Goal: Task Accomplishment & Management: Use online tool/utility

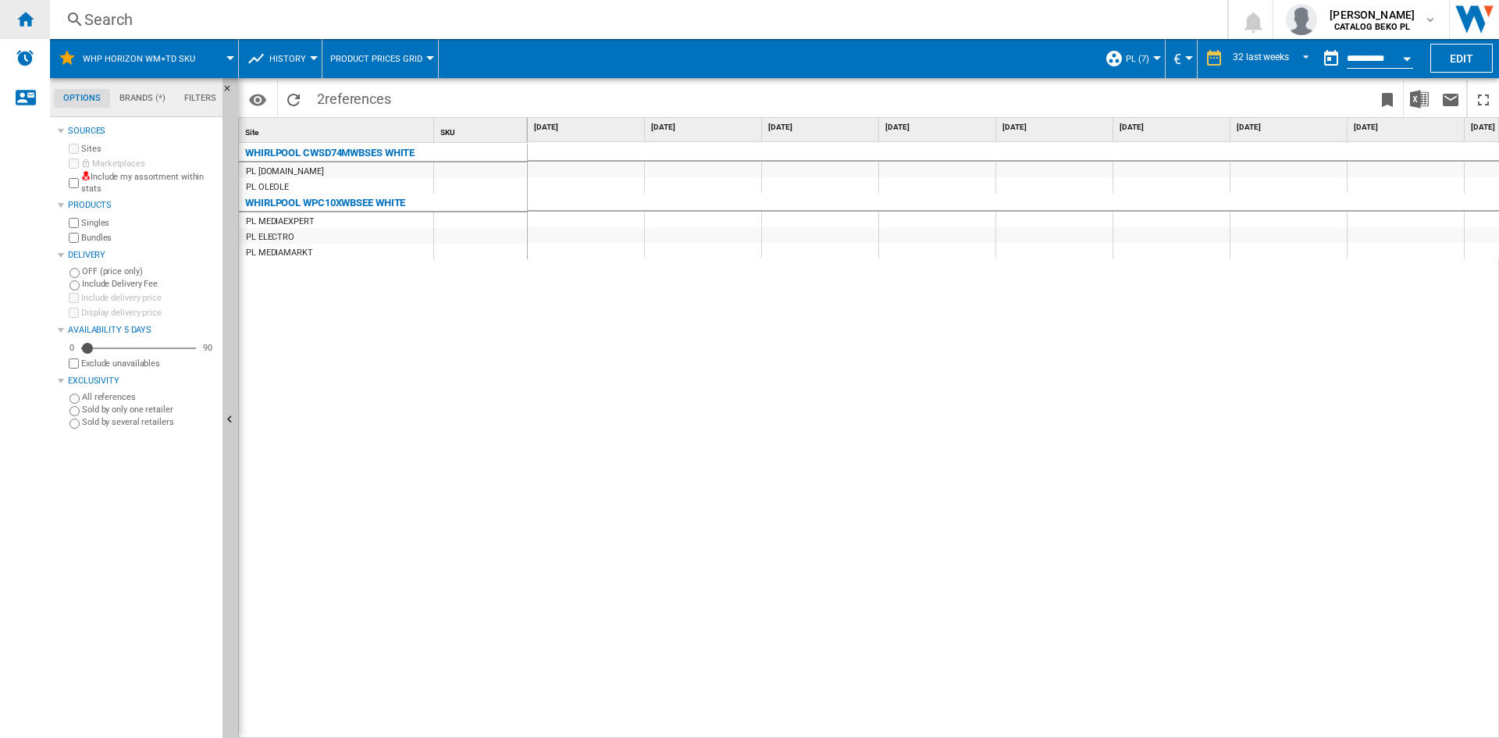
click at [35, 14] on div "Home" at bounding box center [25, 19] width 50 height 39
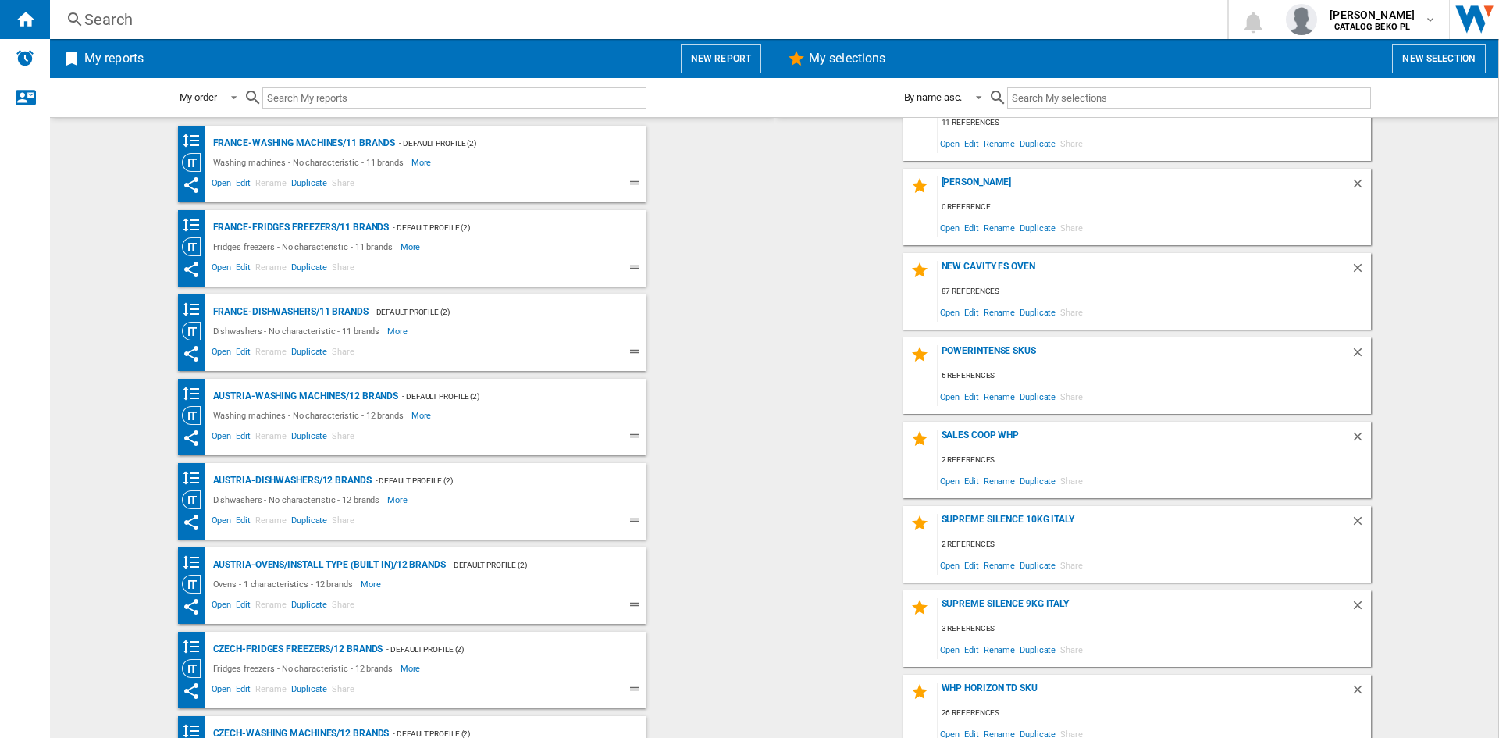
scroll to position [2752, 0]
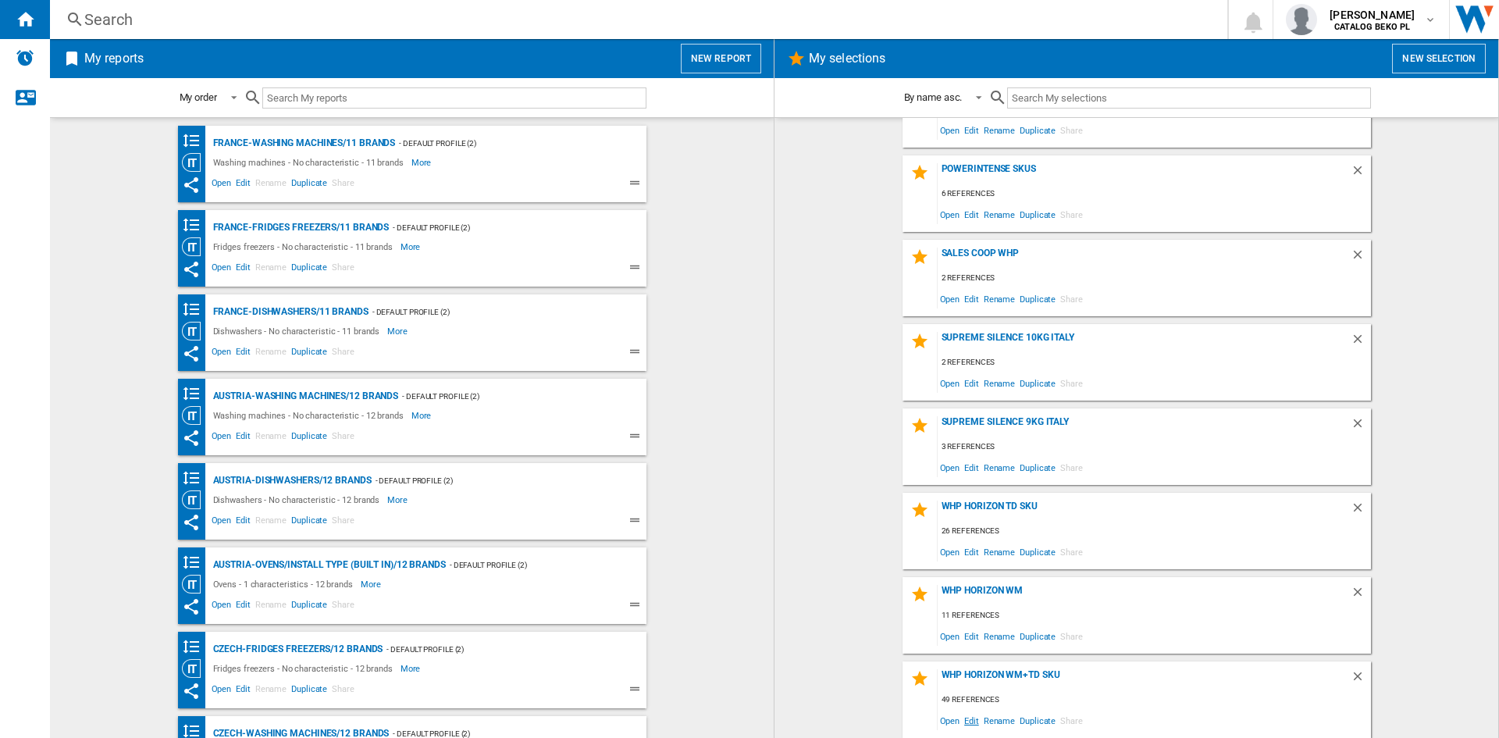
click at [962, 725] on span "Edit" at bounding box center [972, 720] width 20 height 21
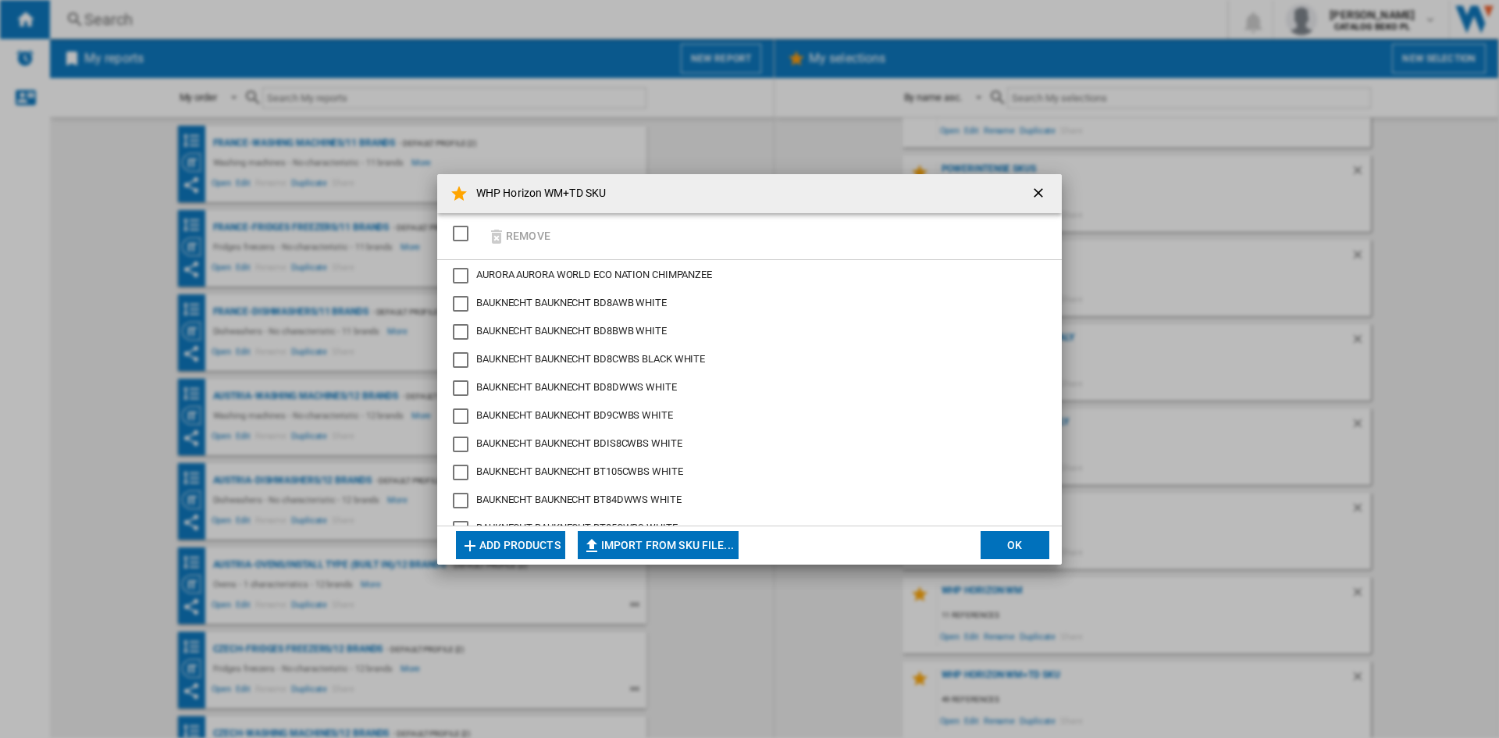
click at [649, 546] on button "Import from SKU file..." at bounding box center [658, 545] width 161 height 28
click at [1033, 188] on ng-md-icon "getI18NText('BUTTONS.CLOSE_DIALOG')" at bounding box center [1039, 194] width 19 height 19
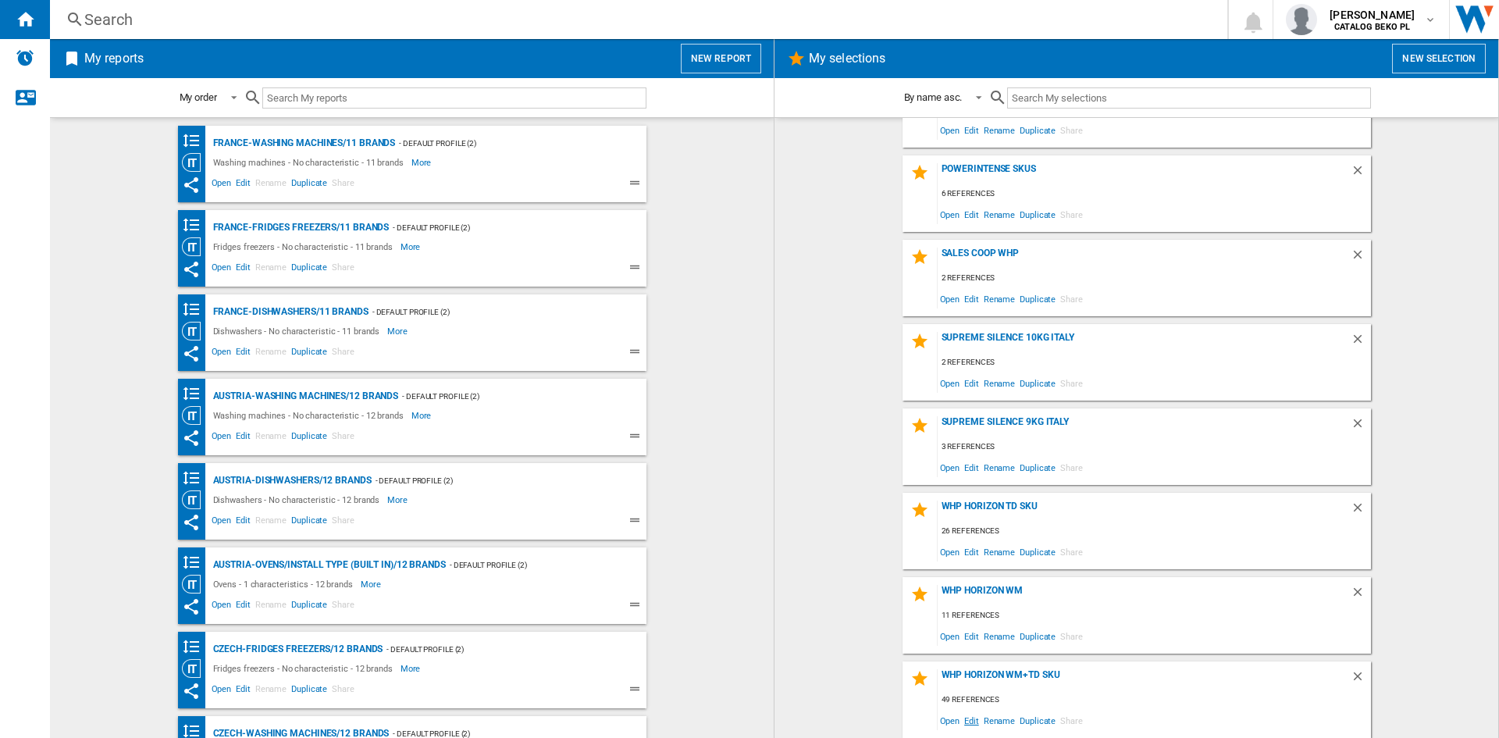
click at [970, 726] on span "Edit" at bounding box center [972, 720] width 20 height 21
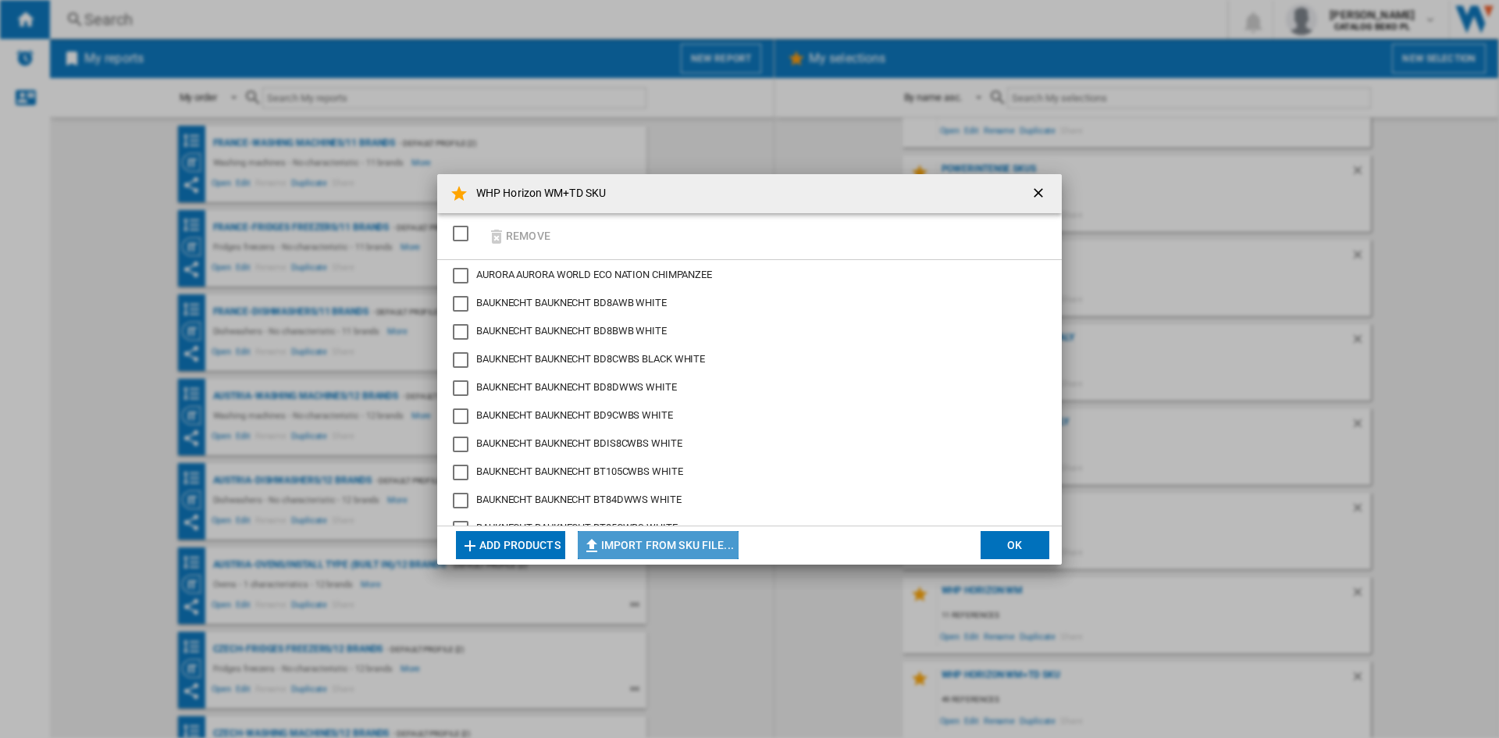
click at [659, 540] on button "Import from SKU file..." at bounding box center [658, 545] width 161 height 28
type input "**********"
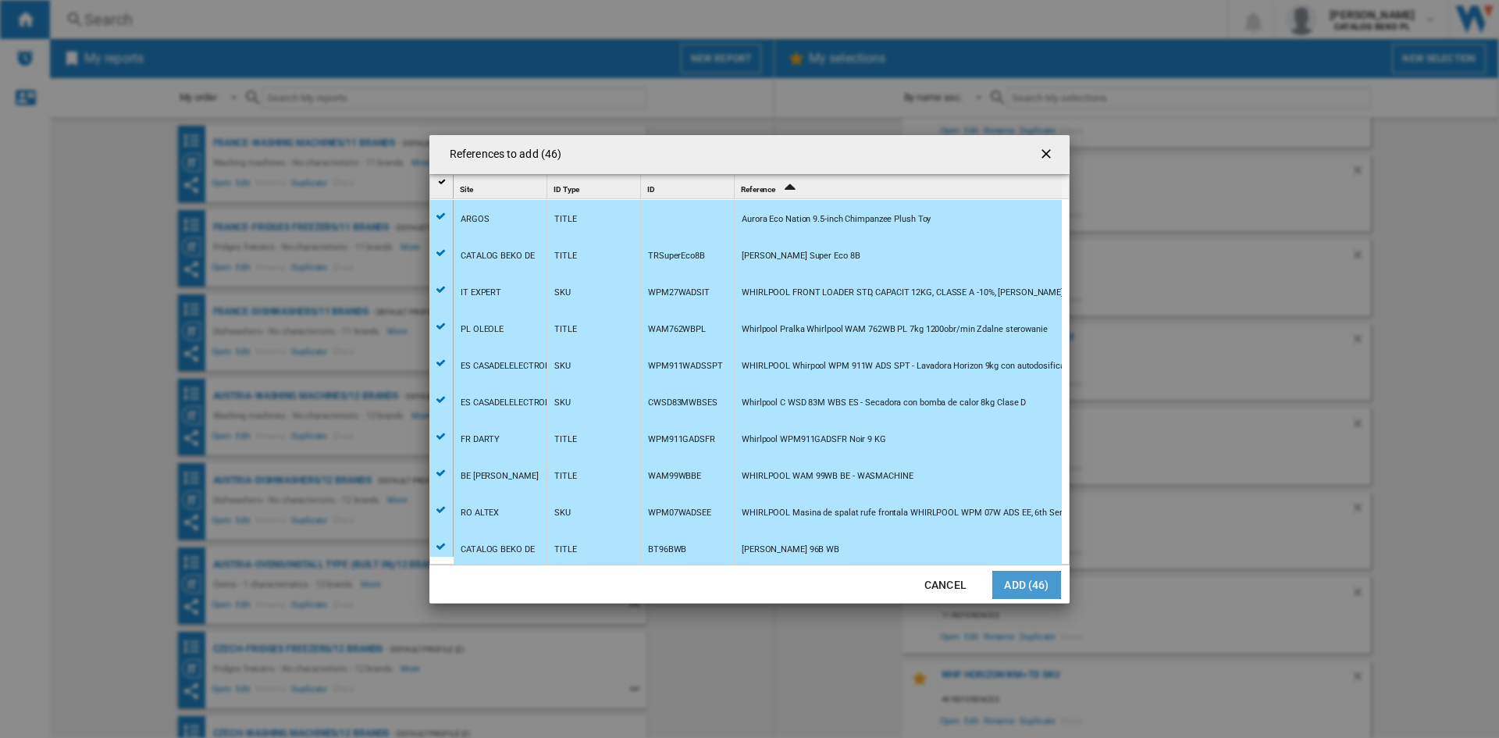
click at [1045, 593] on button "Add (46)" at bounding box center [1026, 585] width 69 height 28
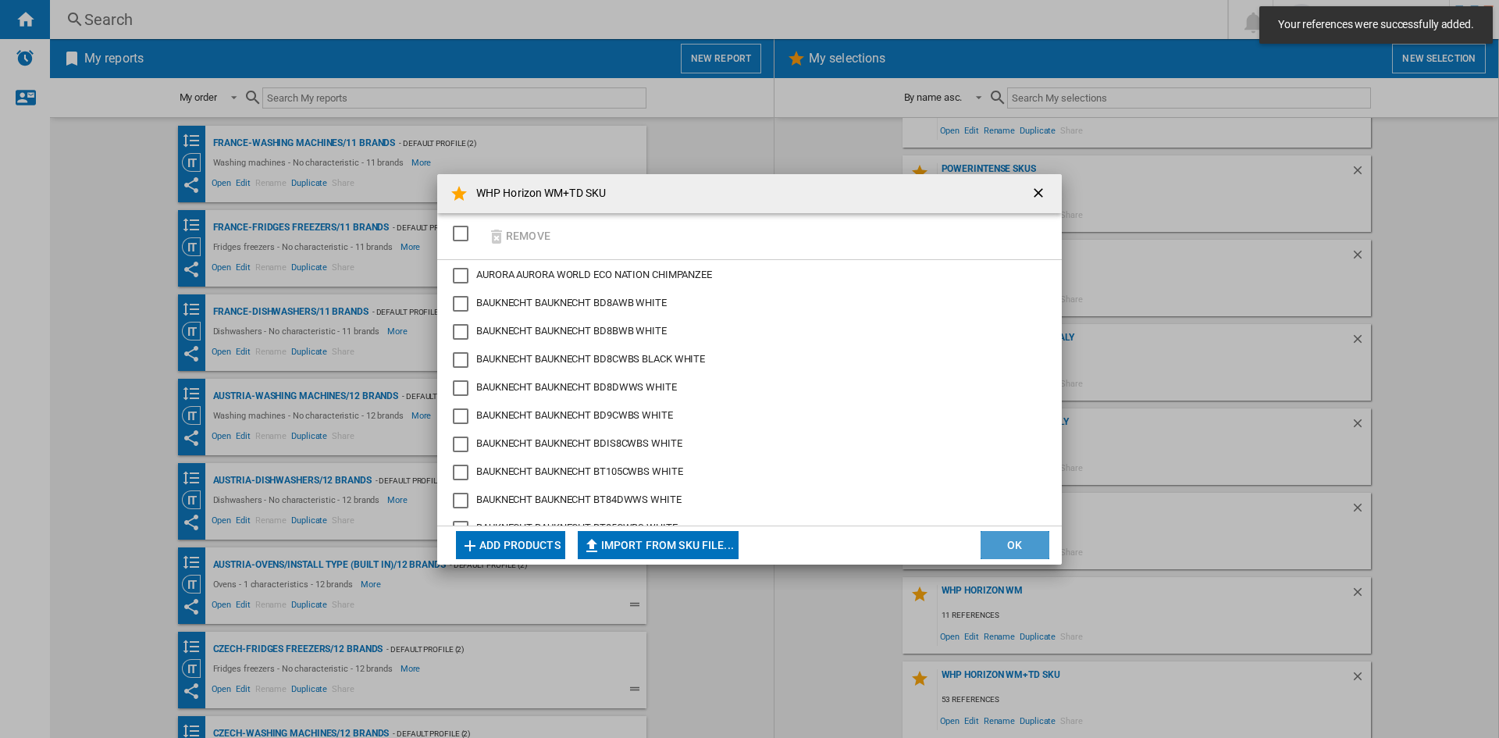
click at [1008, 543] on button "OK" at bounding box center [1014, 545] width 69 height 28
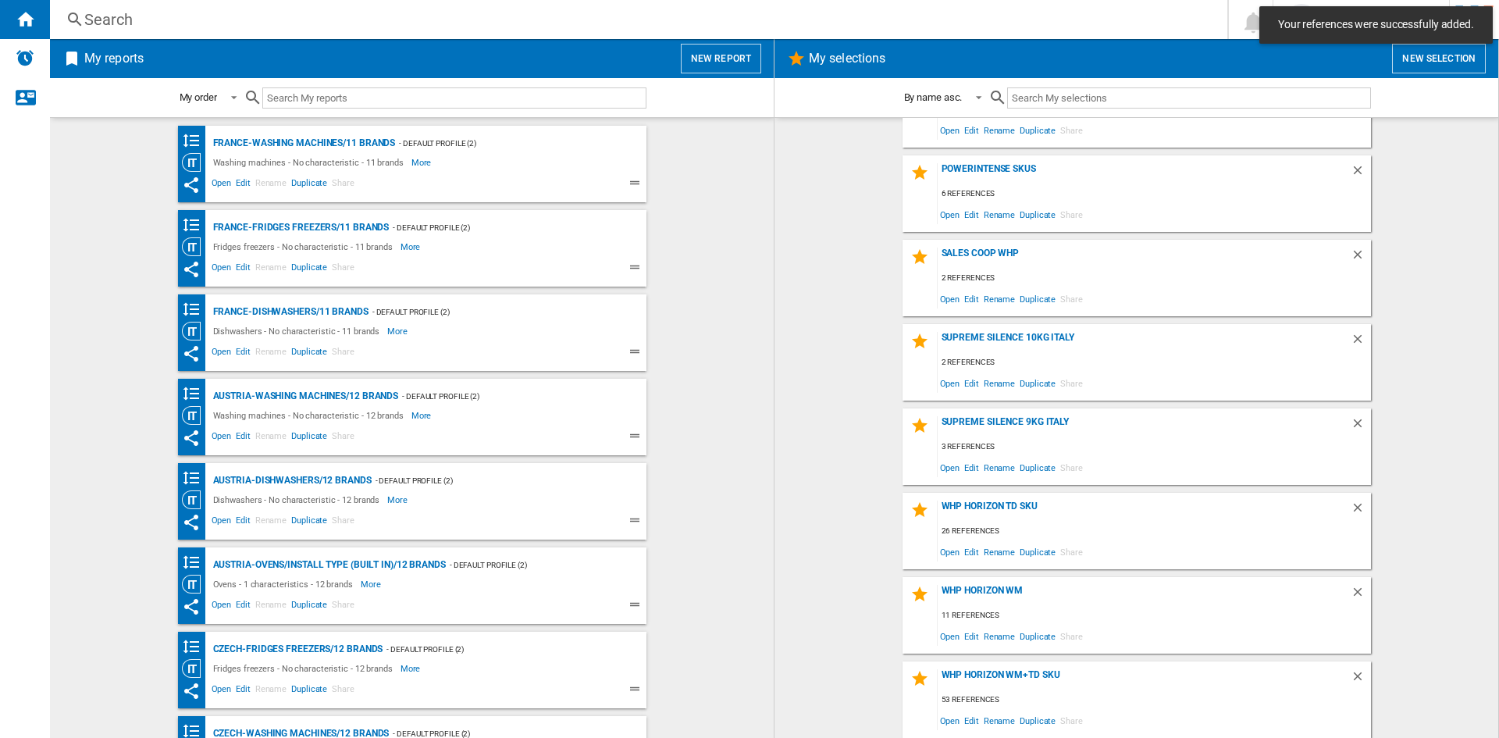
click at [704, 47] on button "New report" at bounding box center [721, 59] width 80 height 30
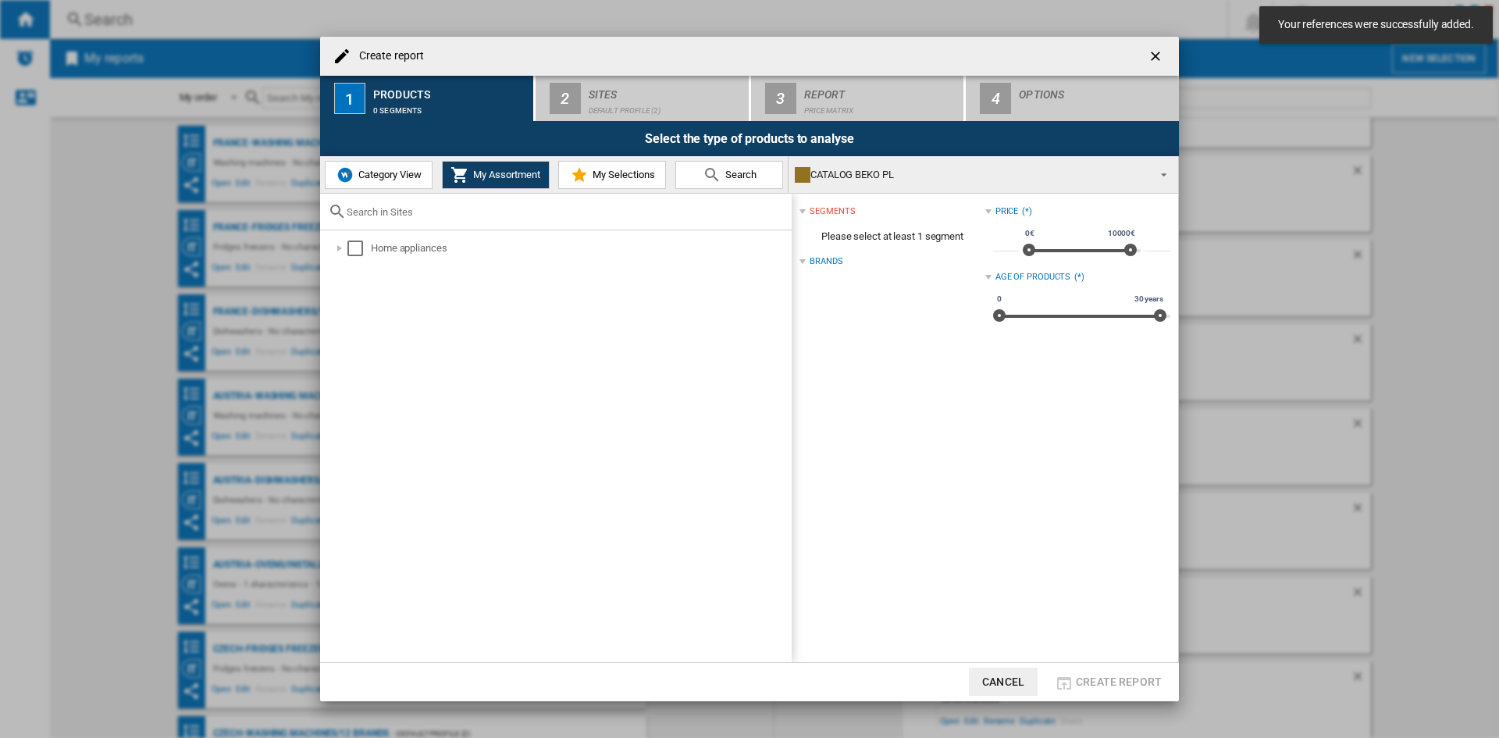
click at [578, 176] on md-icon at bounding box center [579, 174] width 19 height 19
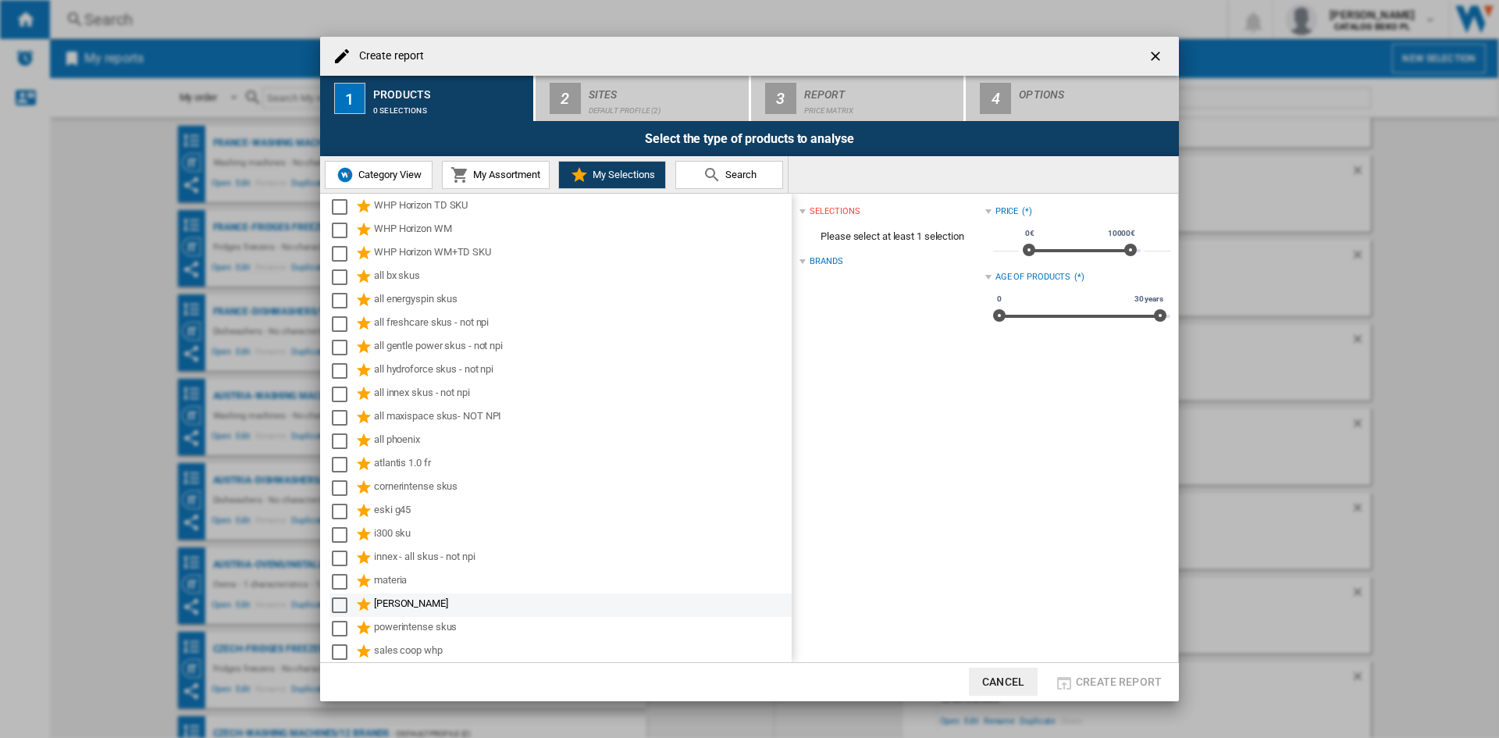
scroll to position [476, 0]
click at [464, 238] on div "WHP Horizon WM" at bounding box center [581, 228] width 415 height 19
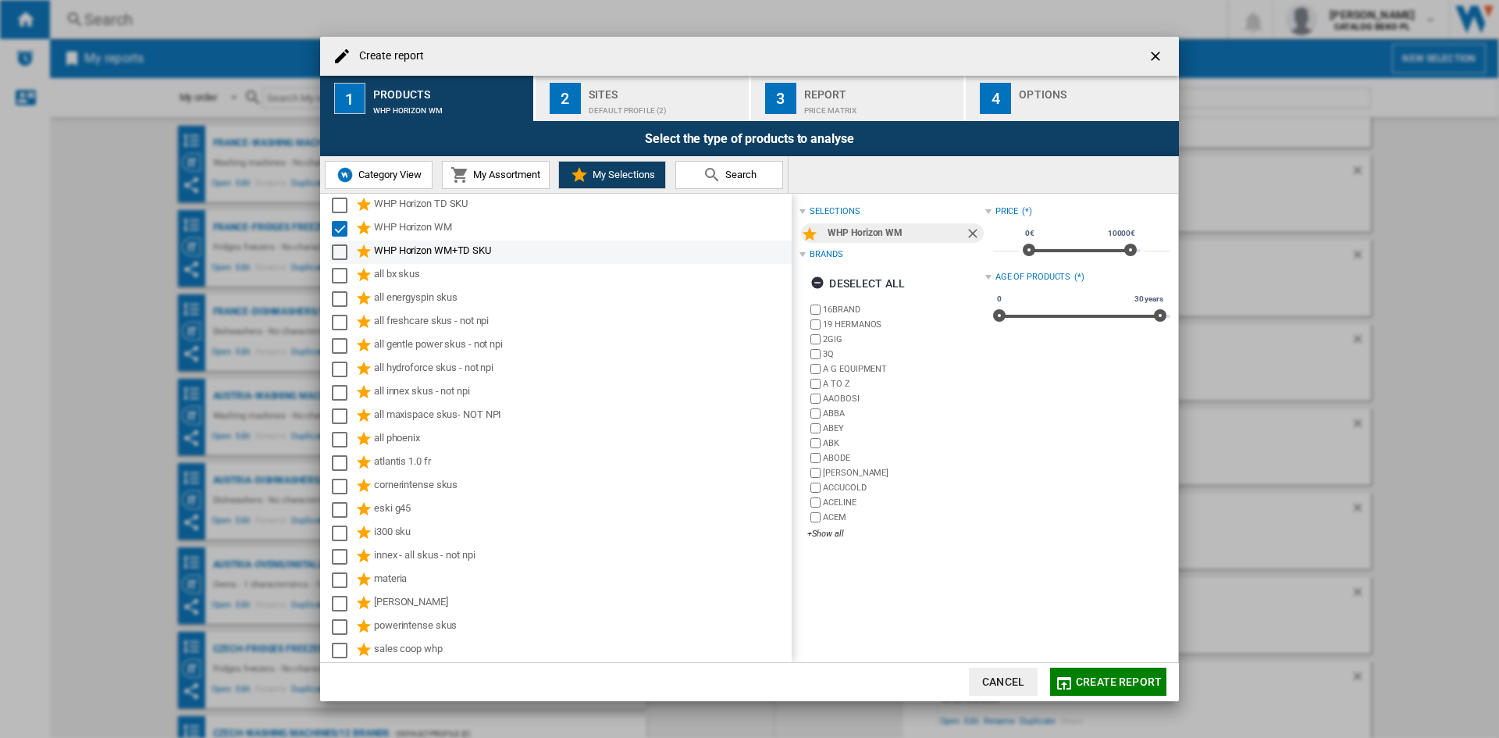
click at [469, 252] on div "WHP Horizon WM+TD SKU" at bounding box center [581, 252] width 415 height 19
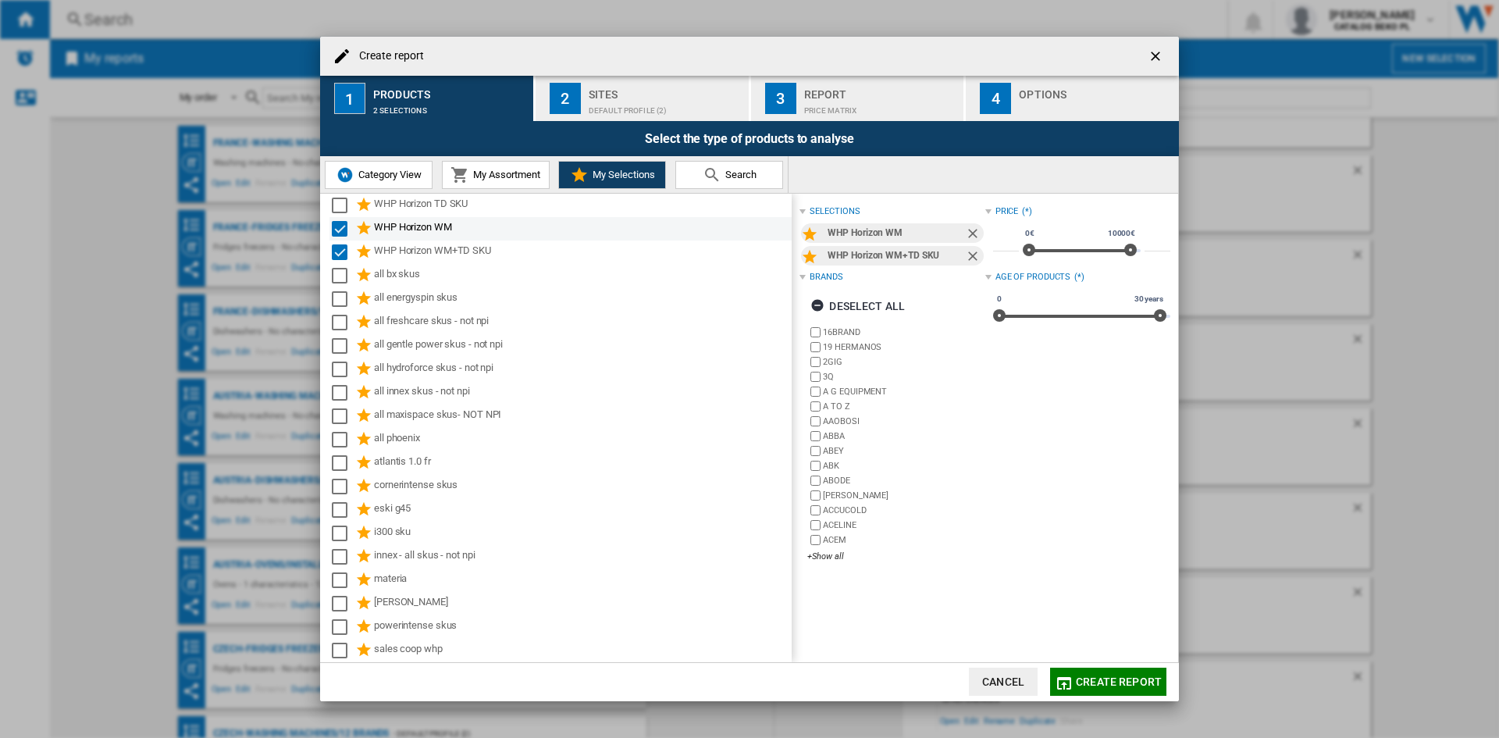
click at [440, 230] on div "WHP Horizon WM" at bounding box center [581, 228] width 415 height 19
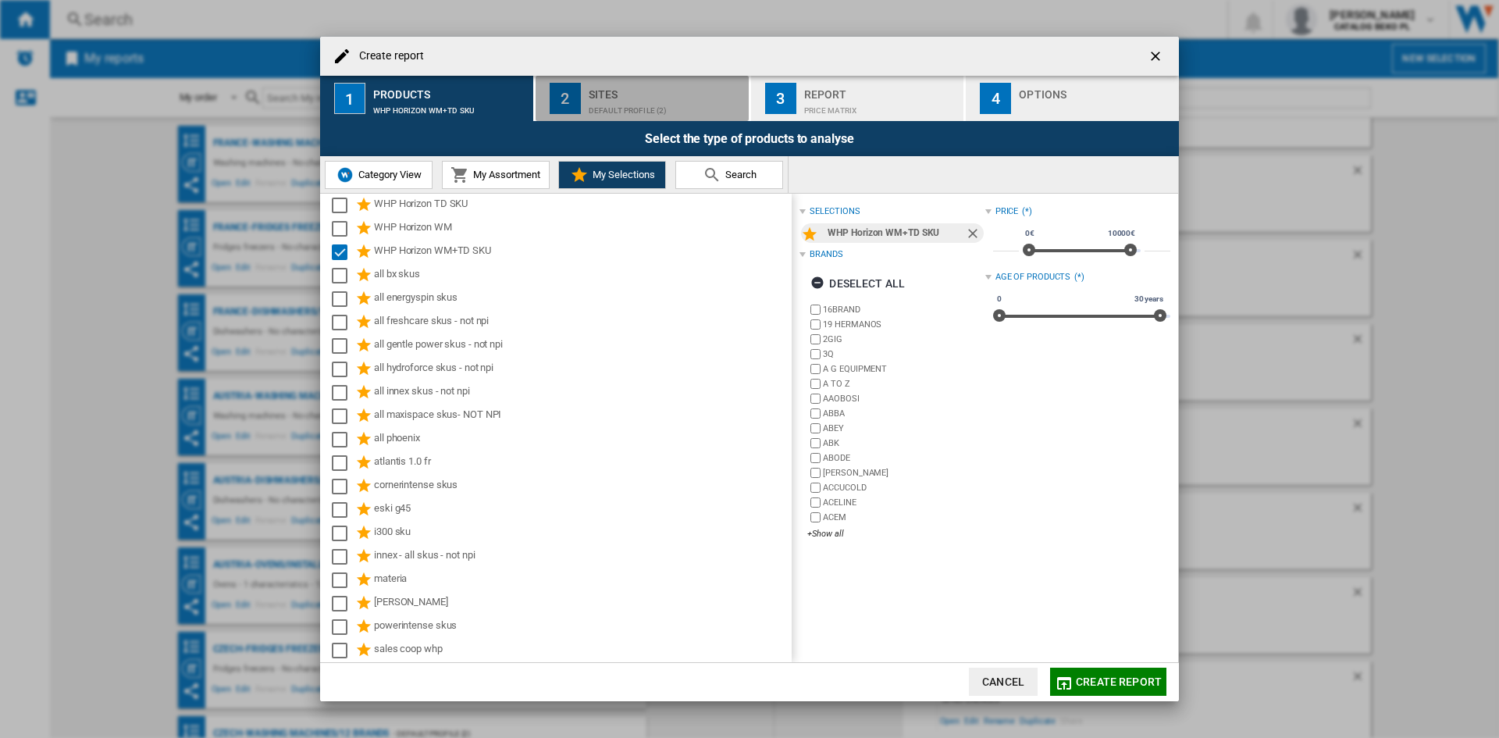
click at [660, 91] on div "Sites" at bounding box center [666, 90] width 154 height 16
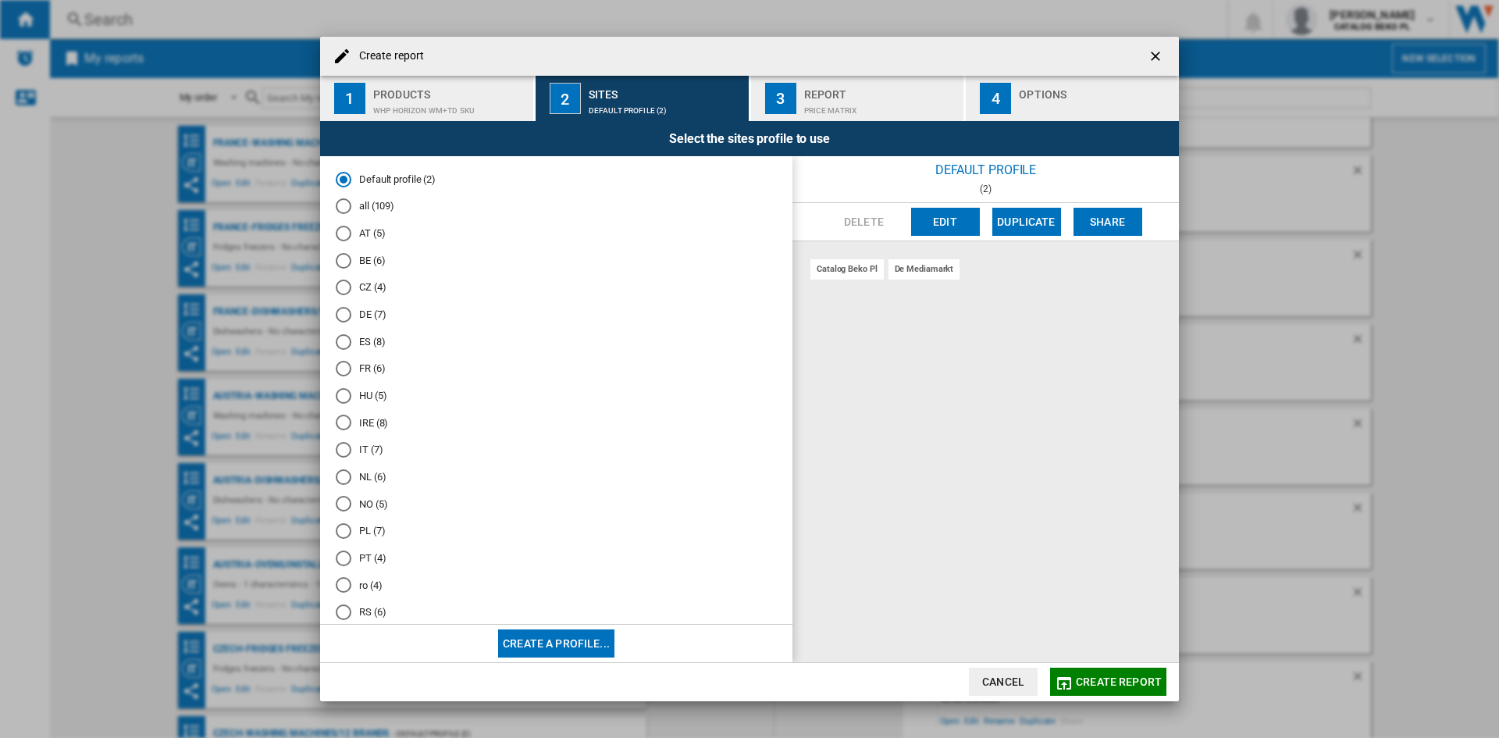
click at [359, 521] on md-radio-group "Default profile (2) all (109) AT (5) BE (6) CZ (4) DE (7) ES (8) FR (6) HU (5) …" at bounding box center [556, 429] width 441 height 514
click at [367, 530] on md-radio-button "PL (7)" at bounding box center [556, 531] width 441 height 15
click at [1046, 87] on div "Options" at bounding box center [1096, 90] width 154 height 16
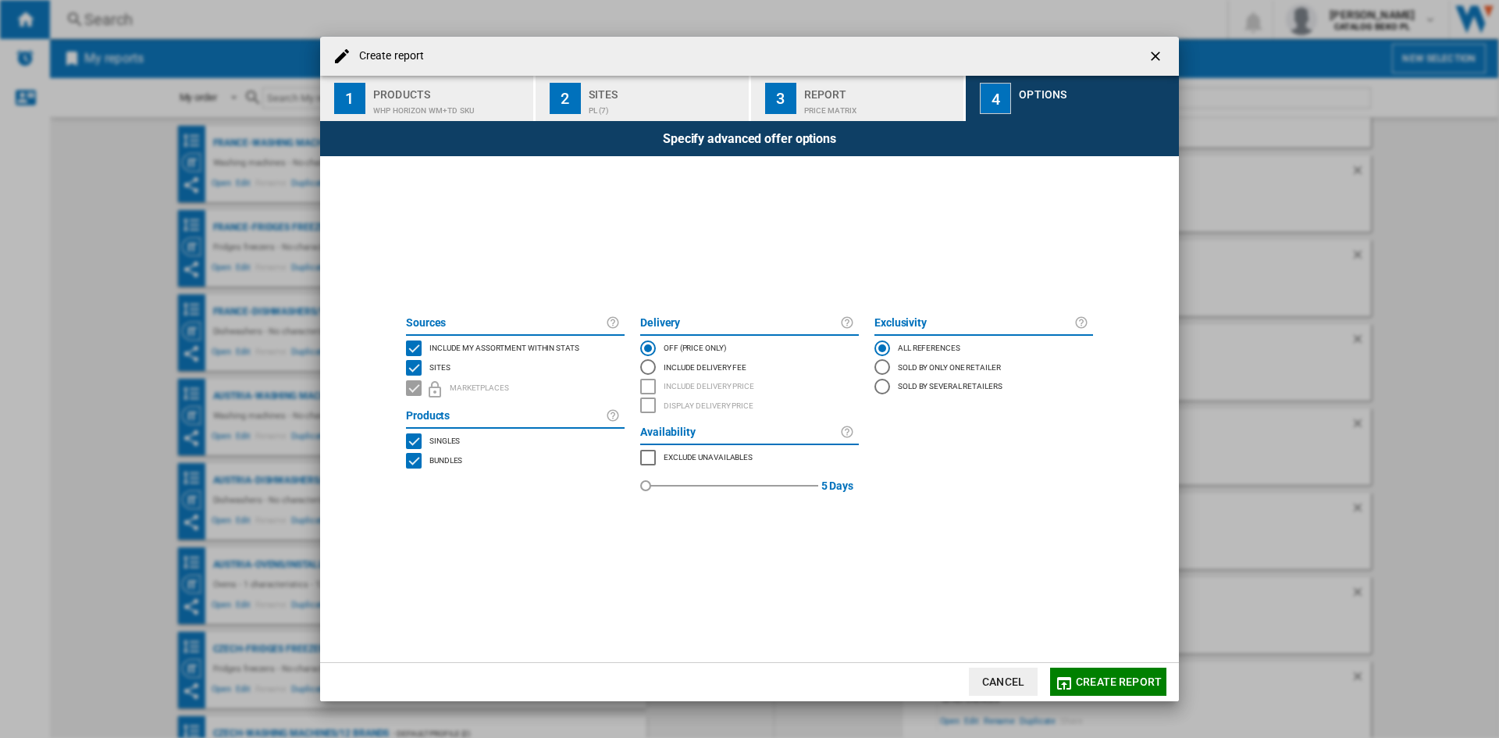
click at [468, 347] on span "Include my assortment within stats" at bounding box center [504, 346] width 150 height 11
click at [1128, 677] on span "Create report" at bounding box center [1119, 681] width 86 height 12
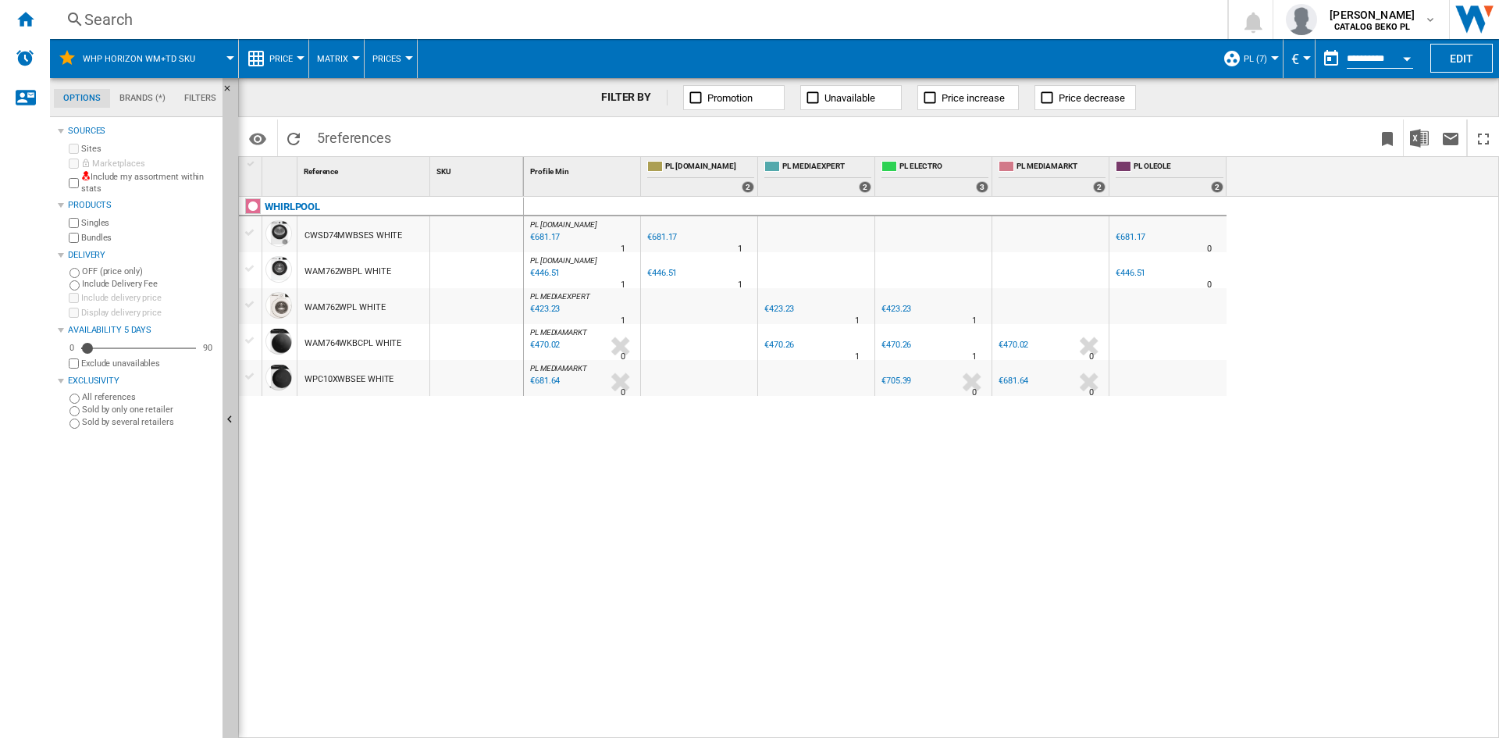
click at [266, 59] on div "Price" at bounding box center [274, 58] width 54 height 39
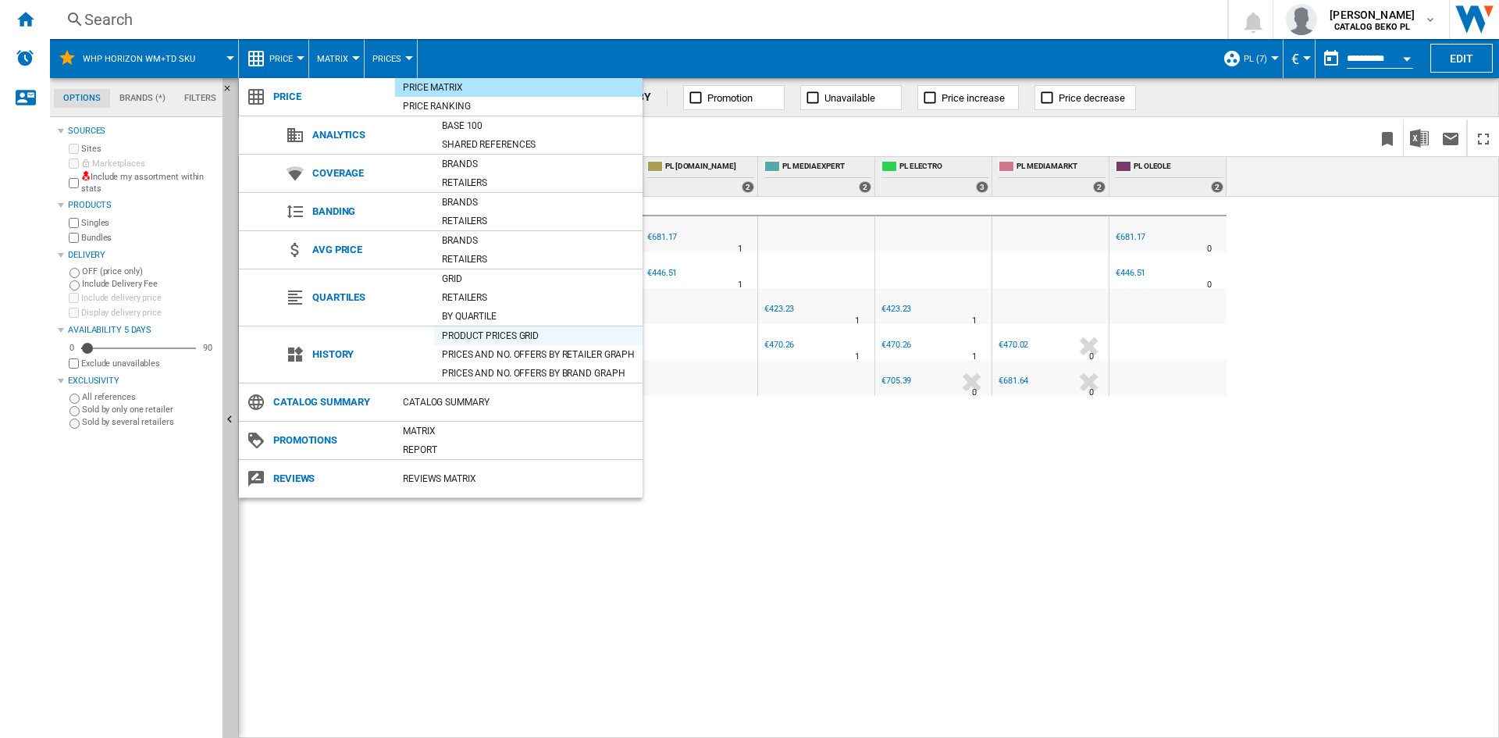
click at [508, 329] on div "Product prices grid" at bounding box center [538, 336] width 208 height 16
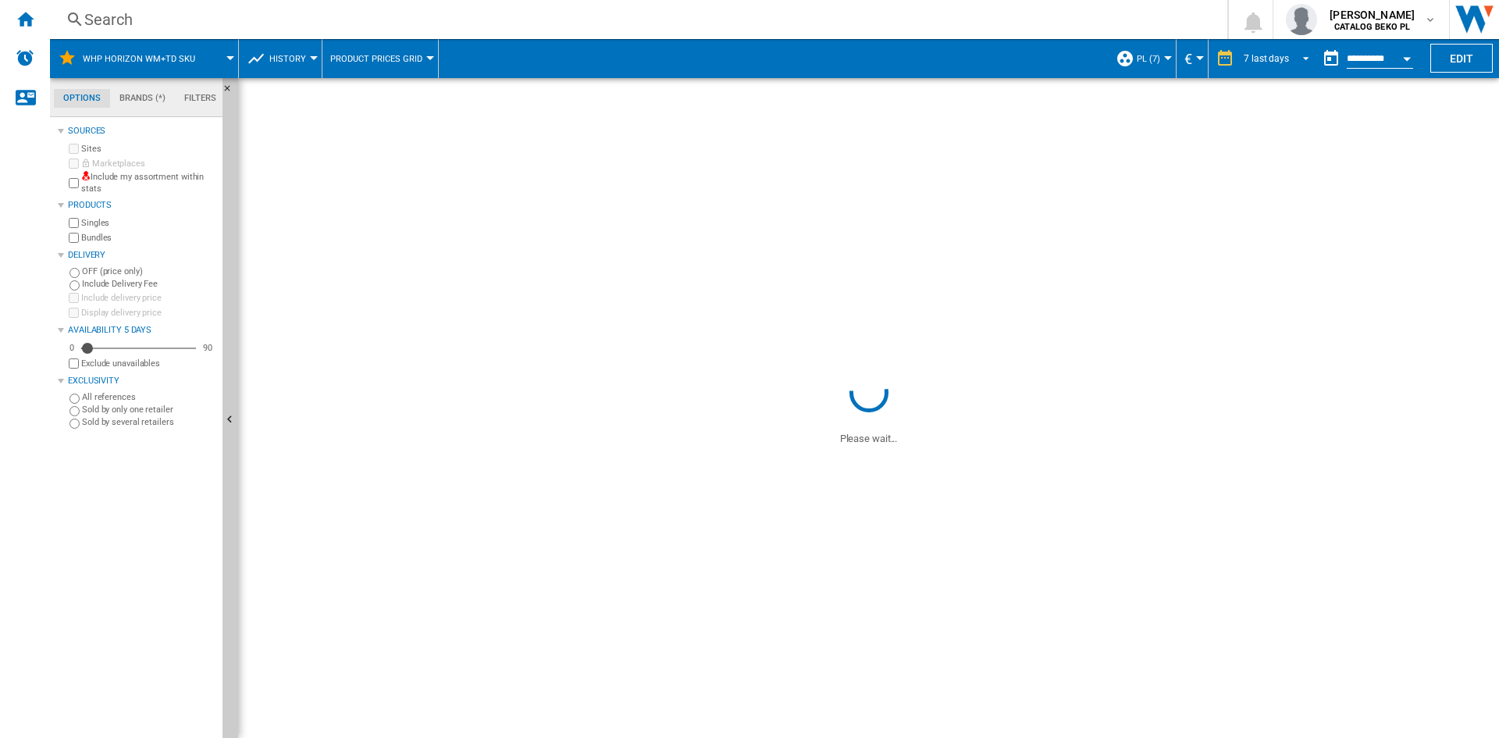
click at [1259, 56] on div "7 last days" at bounding box center [1266, 58] width 45 height 11
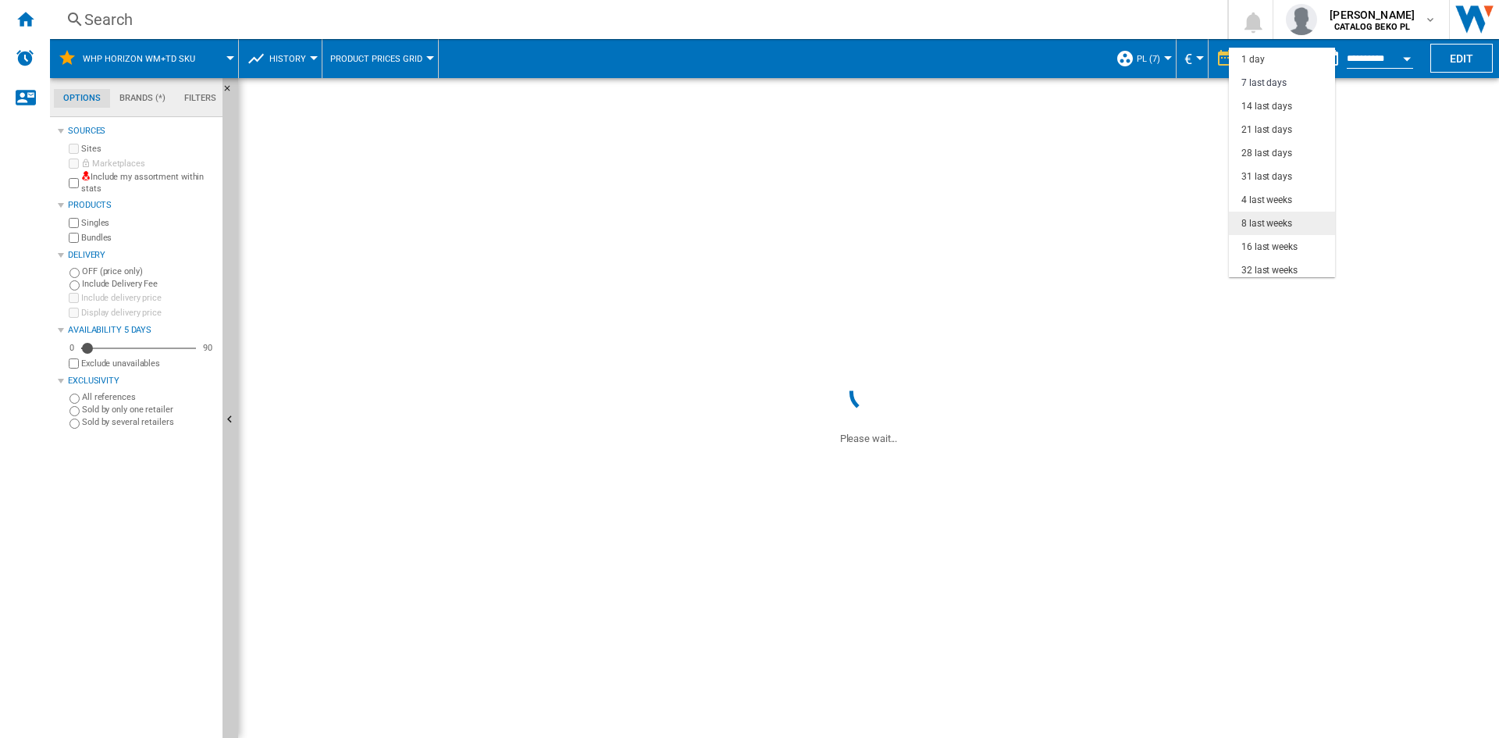
scroll to position [23, 0]
click at [1274, 240] on div "32 last weeks" at bounding box center [1269, 246] width 56 height 13
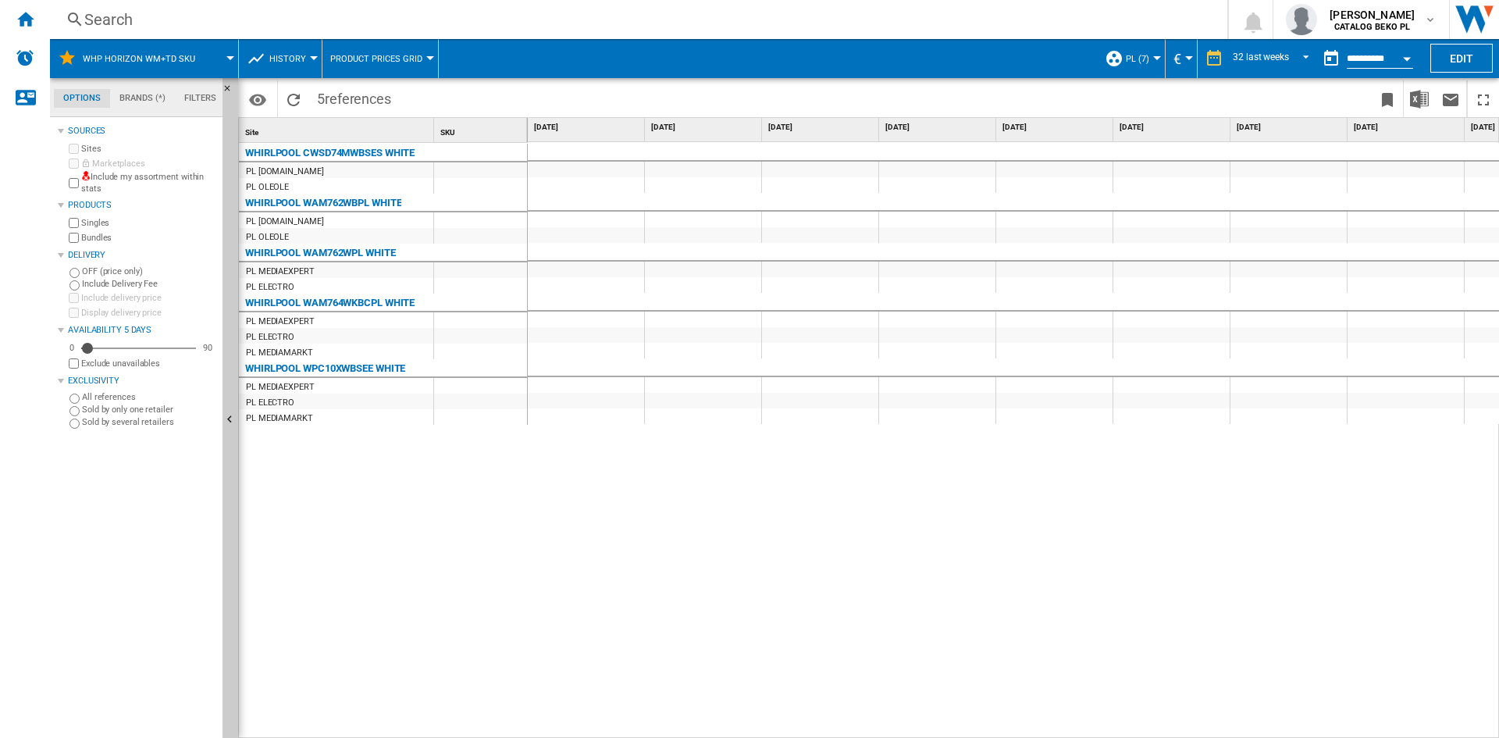
click at [720, 536] on div at bounding box center [1014, 440] width 972 height 596
click at [977, 543] on div at bounding box center [1014, 440] width 972 height 596
click at [909, 624] on div at bounding box center [1014, 440] width 972 height 596
